Goal: Information Seeking & Learning: Find specific page/section

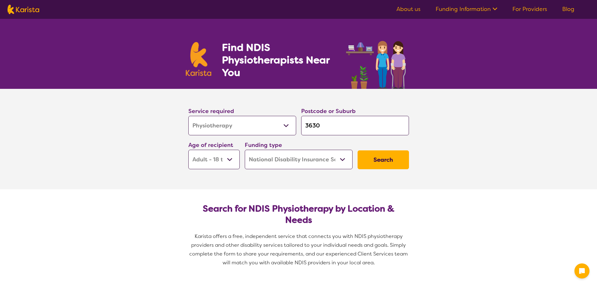
select select "Physiotherapy"
select select "AD"
select select "NDIS"
select select "Physiotherapy"
select select "AD"
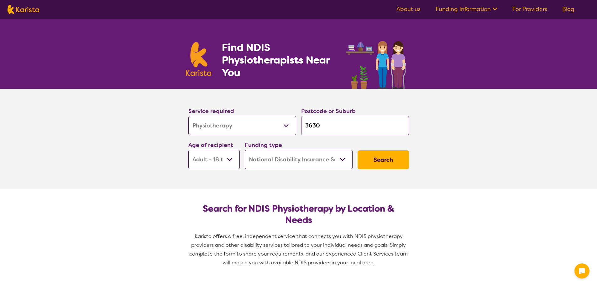
select select "NDIS"
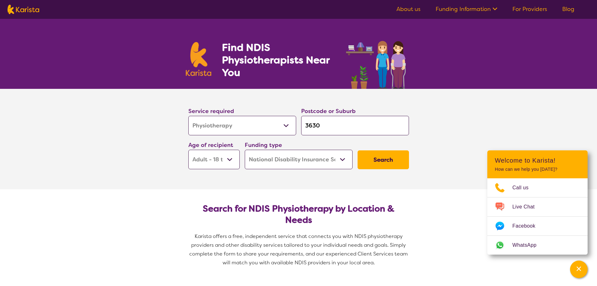
select select "[MEDICAL_DATA]"
click at [188, 116] on select "Allied Health Assistant Assessment ([MEDICAL_DATA] or [MEDICAL_DATA]) Behaviour…" at bounding box center [242, 125] width 108 height 19
select select "[MEDICAL_DATA]"
drag, startPoint x: 327, startPoint y: 123, endPoint x: 299, endPoint y: 123, distance: 28.5
click at [299, 123] on div "Postcode or Suburb 3630" at bounding box center [355, 121] width 113 height 34
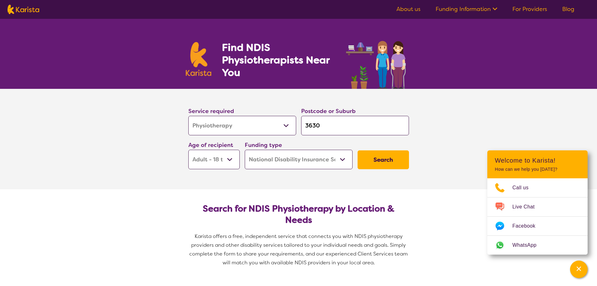
type input "4"
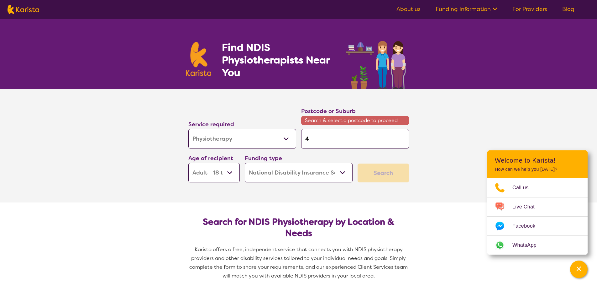
type input "40"
type input "403"
type input "4032"
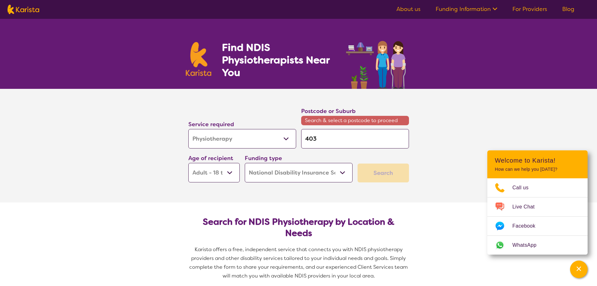
type input "4032"
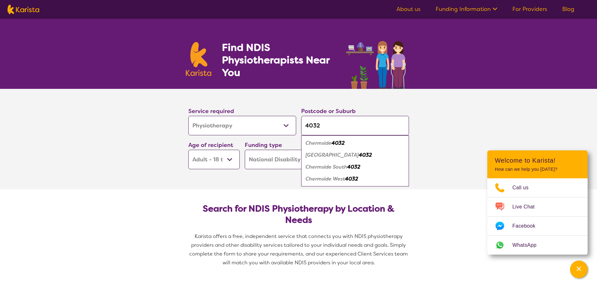
type input "4032"
click at [321, 141] on em "Chermside" at bounding box center [319, 143] width 26 height 7
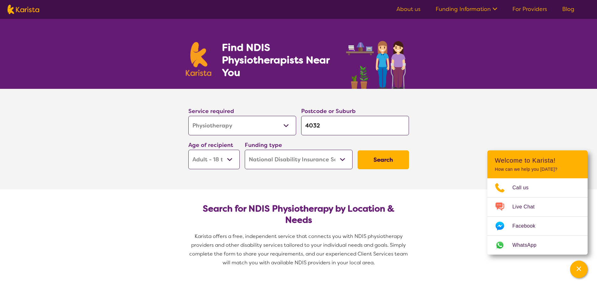
click at [205, 160] on select "Early Childhood - 0 to 9 Child - 10 to 11 Adolescent - 12 to 17 Adult - 18 to 6…" at bounding box center [213, 159] width 51 height 19
click at [205, 159] on select "Early Childhood - 0 to 9 Child - 10 to 11 Adolescent - 12 to 17 Adult - 18 to 6…" at bounding box center [213, 159] width 51 height 19
click at [292, 158] on select "Home Care Package (HCP) National Disability Insurance Scheme (NDIS) I don't know" at bounding box center [299, 159] width 108 height 19
click at [390, 156] on button "Search" at bounding box center [383, 159] width 51 height 19
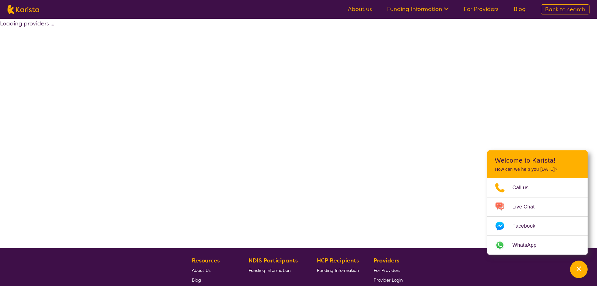
select select "by_score"
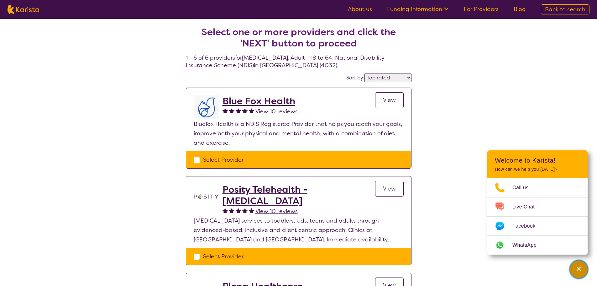
click at [579, 268] on icon "Channel Menu" at bounding box center [579, 268] width 4 height 4
